Goal: Navigation & Orientation: Find specific page/section

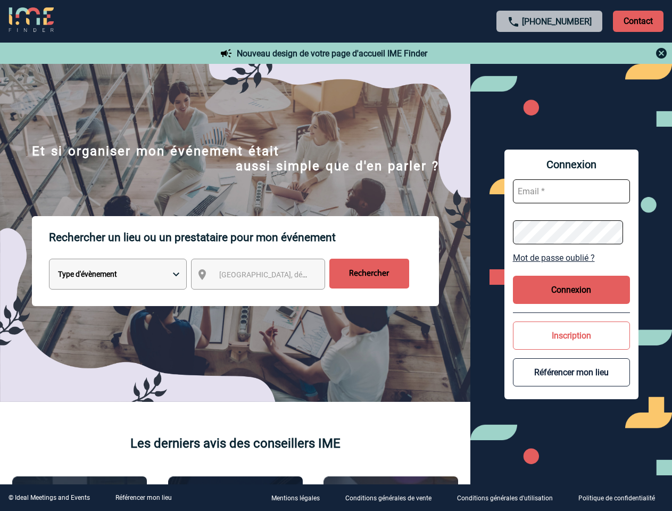
click at [336, 255] on p "Rechercher un lieu ou un prestataire pour mon événement" at bounding box center [244, 237] width 390 height 43
click at [638, 21] on p "Contact" at bounding box center [638, 21] width 51 height 21
click at [523, 53] on div at bounding box center [261, 198] width 523 height 397
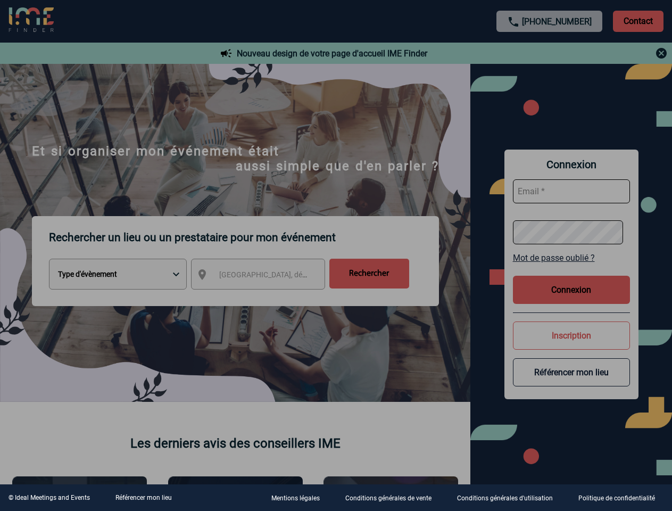
click at [268, 276] on div at bounding box center [336, 255] width 672 height 511
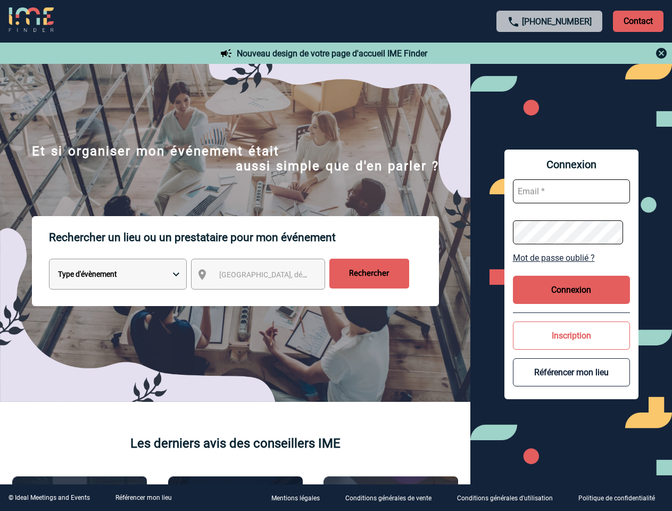
click at [571, 257] on link "Mot de passe oublié ?" at bounding box center [571, 258] width 117 height 10
click at [571, 289] on button "Connexion" at bounding box center [571, 290] width 117 height 28
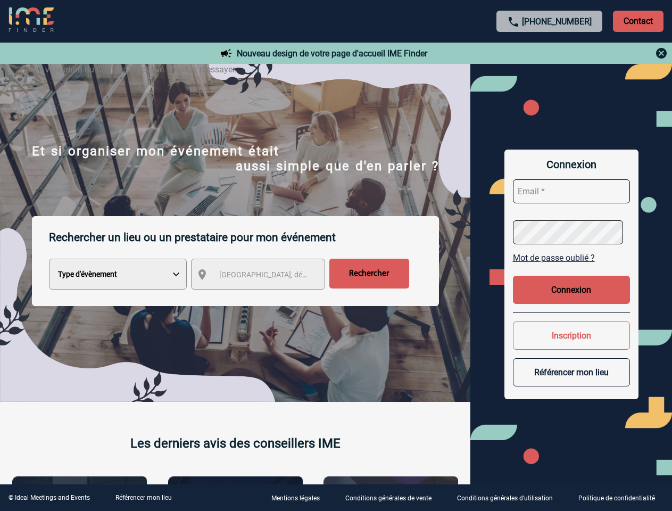
click at [571, 335] on div at bounding box center [336, 255] width 672 height 511
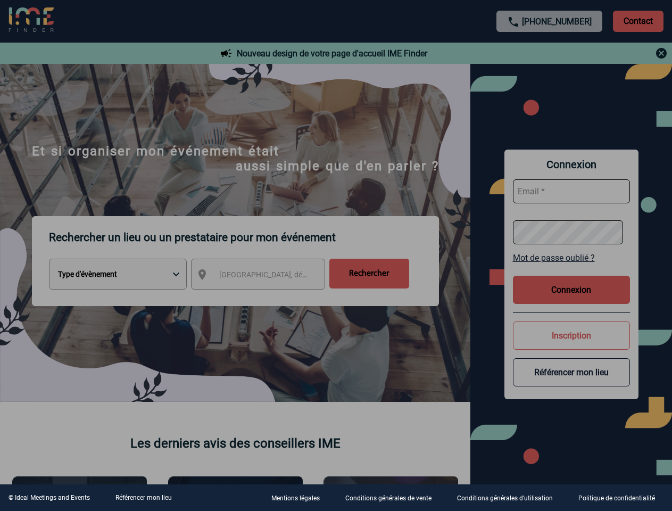
click at [571, 372] on div at bounding box center [336, 255] width 672 height 511
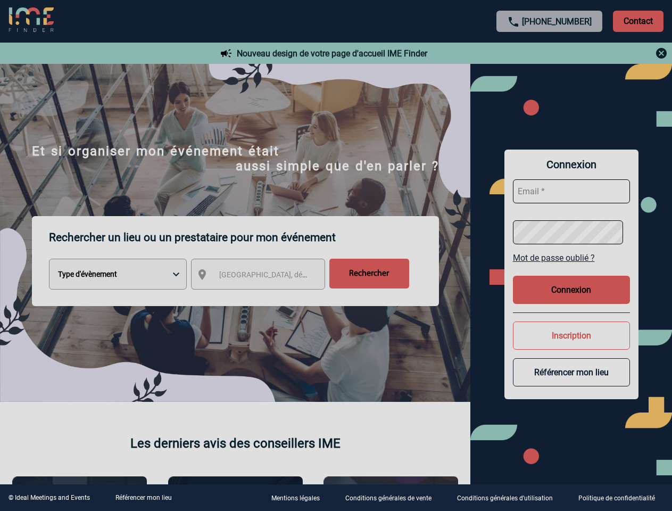
click at [143, 497] on link "Référencer mon lieu" at bounding box center [143, 497] width 56 height 7
